Goal: Browse casually

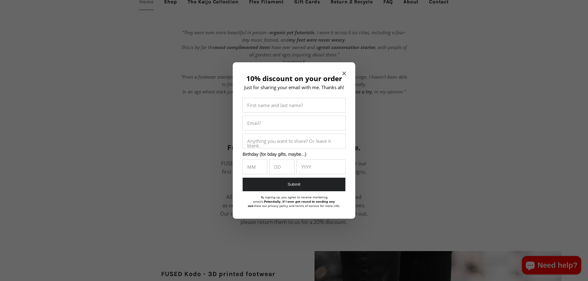
scroll to position [278, 0]
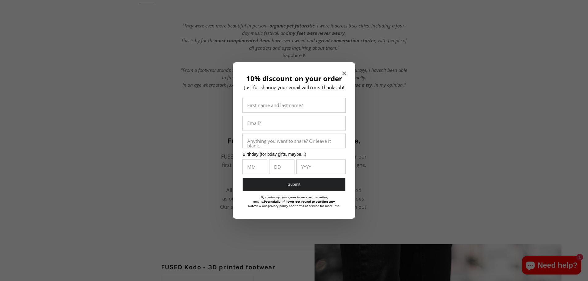
click at [343, 74] on icon "Close modal" at bounding box center [344, 74] width 4 height 4
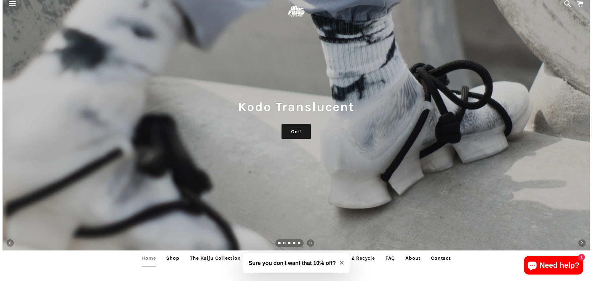
scroll to position [0, 0]
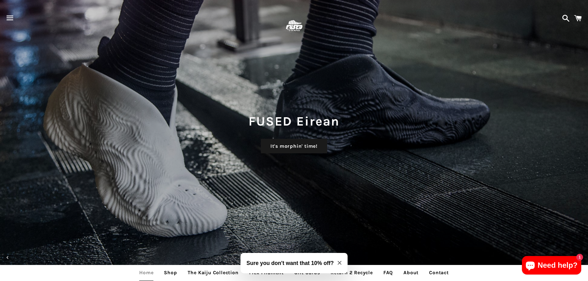
click at [10, 18] on span "button" at bounding box center [10, 18] width 14 height 19
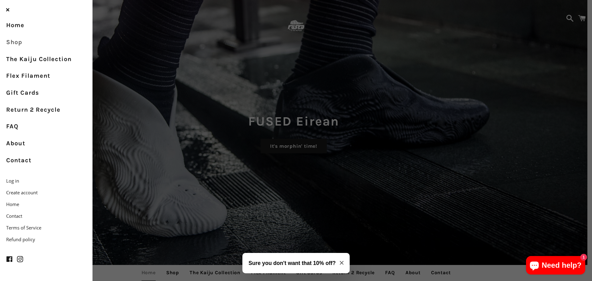
click at [11, 39] on link "Shop" at bounding box center [46, 42] width 93 height 17
